Goal: Navigation & Orientation: Go to known website

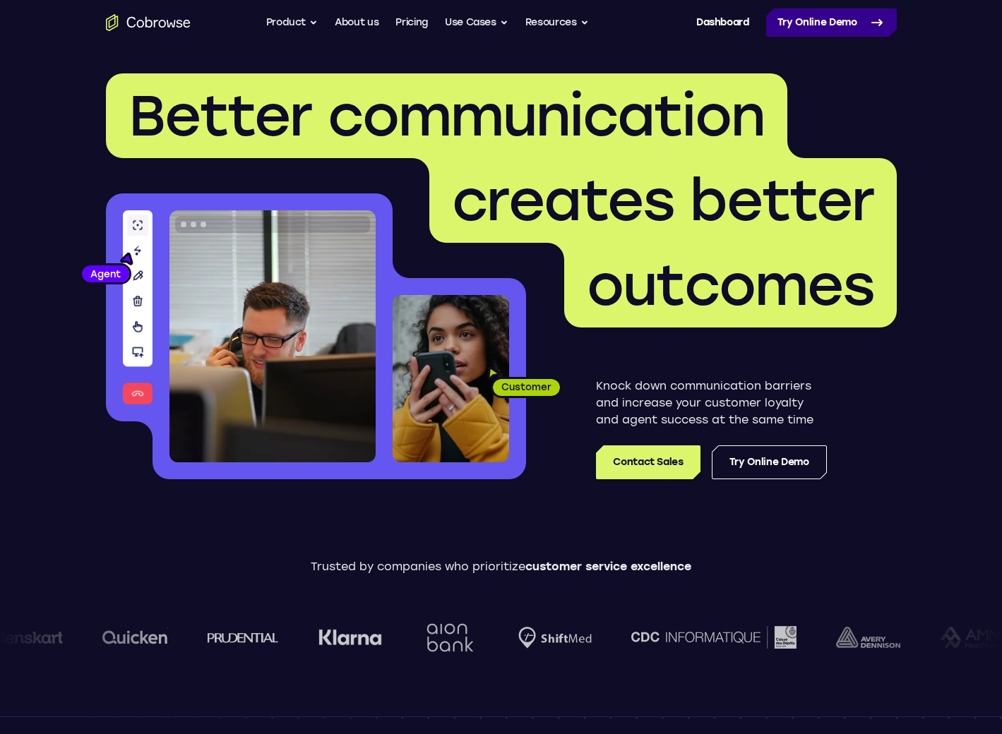
click at [878, 20] on icon at bounding box center [876, 22] width 17 height 17
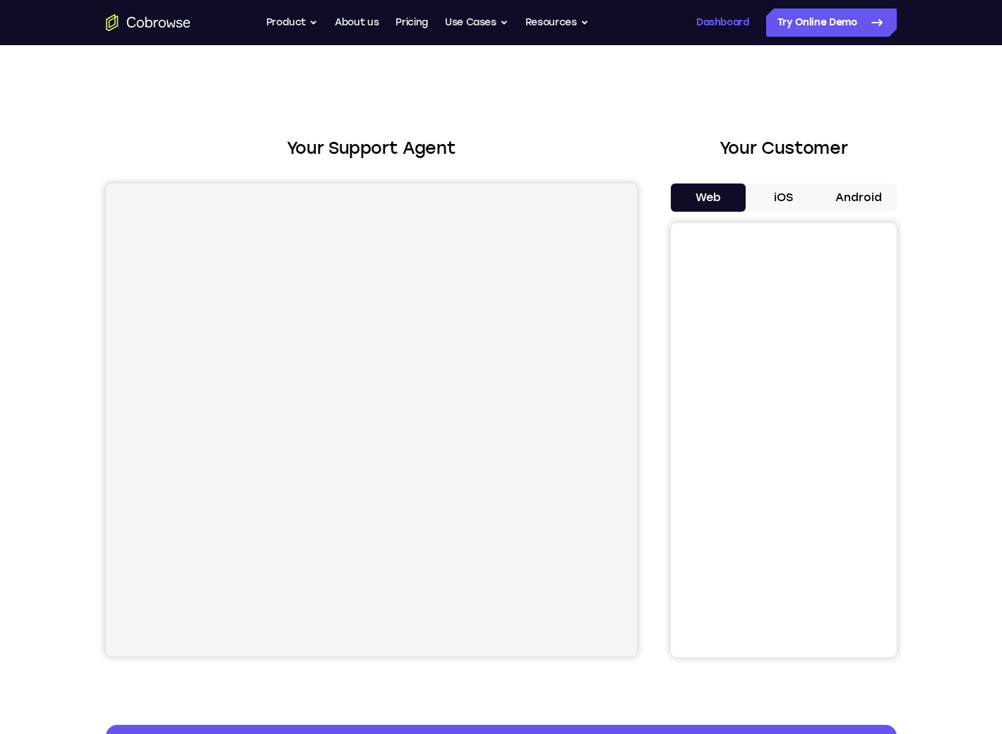
click at [726, 24] on link "Dashboard" at bounding box center [722, 22] width 53 height 28
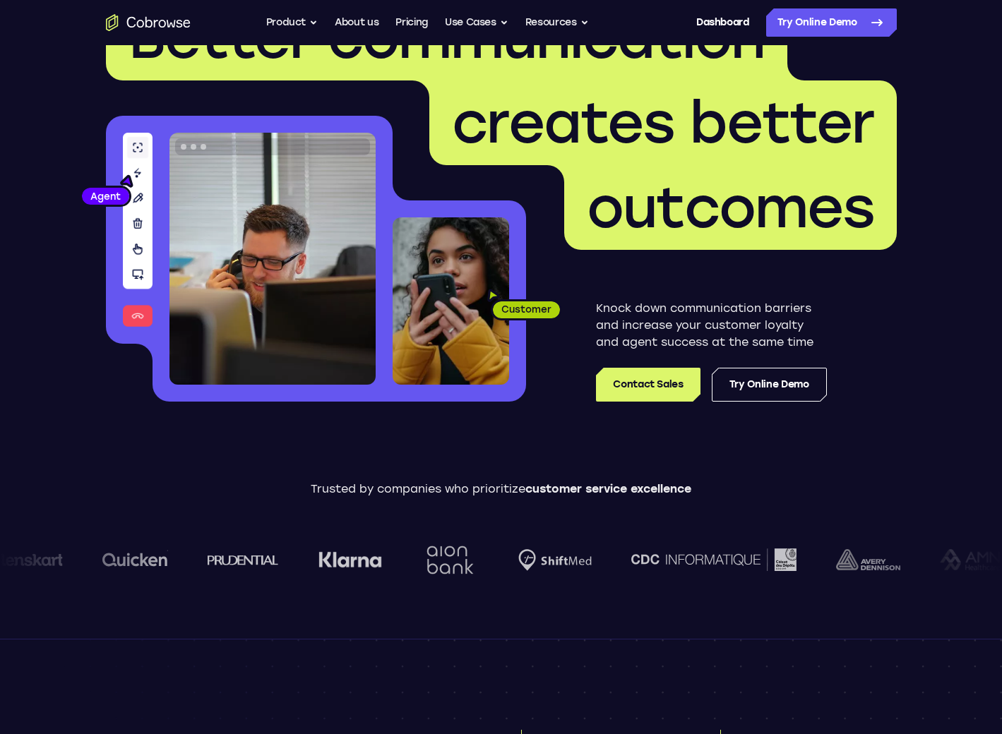
scroll to position [85, 0]
